Goal: Task Accomplishment & Management: Complete application form

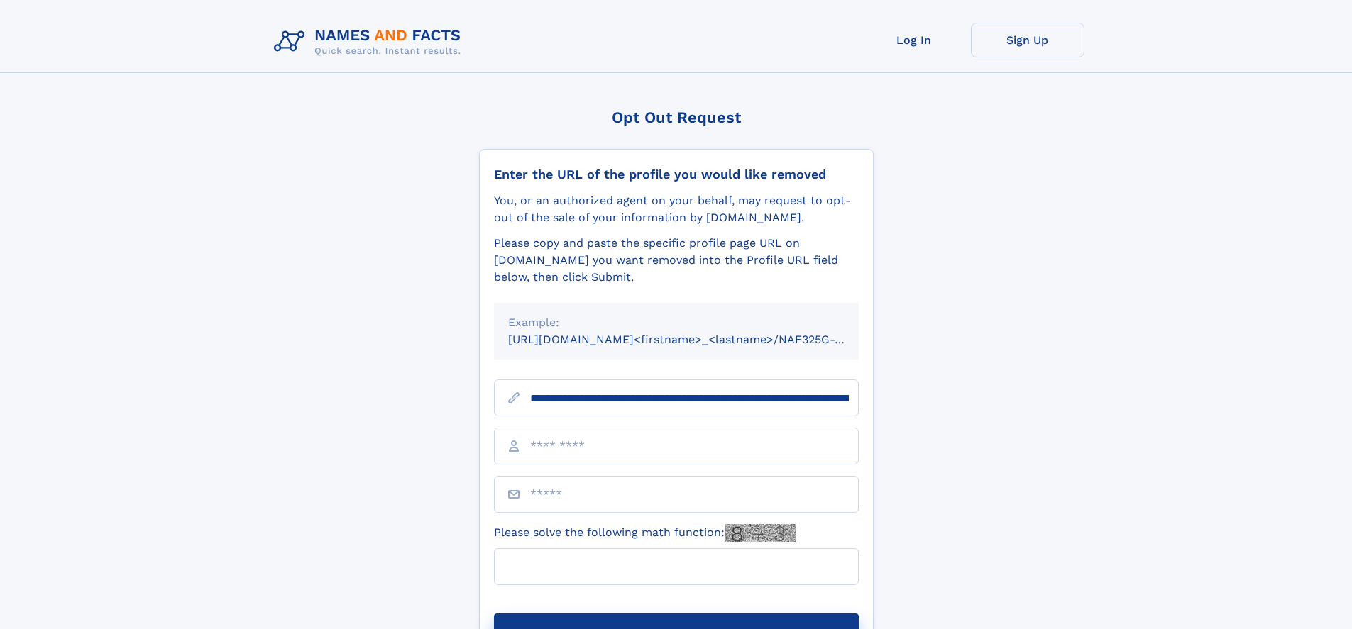
scroll to position [0, 184]
type input "**********"
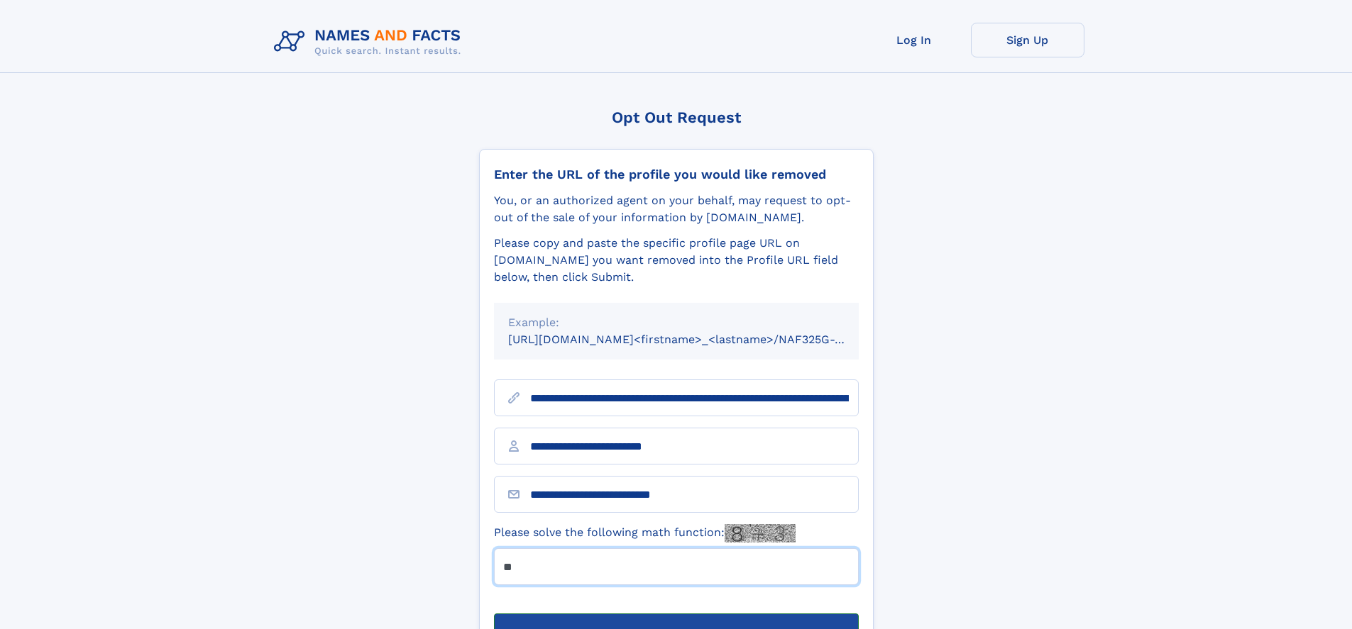
type input "**"
click at [675, 614] on button "Submit Opt Out Request" at bounding box center [676, 636] width 365 height 45
